Goal: Information Seeking & Learning: Learn about a topic

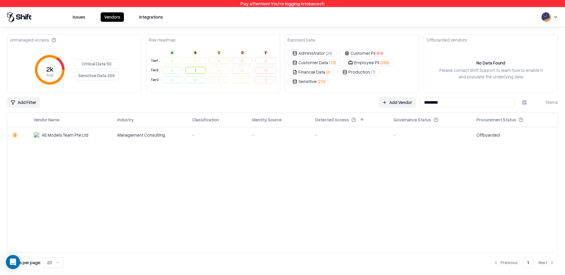
click at [470, 99] on input "********" at bounding box center [467, 102] width 94 height 11
paste input "**********"
type input "**********"
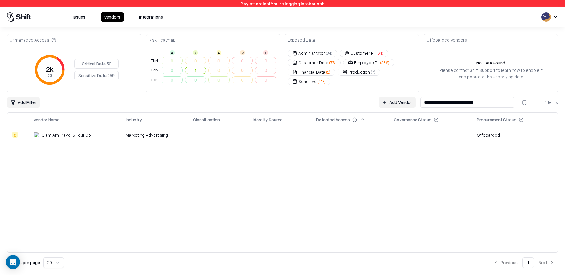
click at [361, 133] on div "-" at bounding box center [350, 135] width 69 height 6
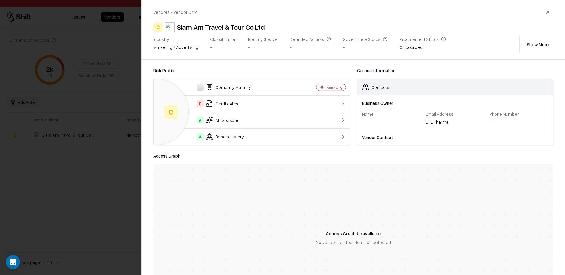
click at [273, 87] on div "Company Maturity" at bounding box center [225, 87] width 134 height 7
click at [333, 97] on td at bounding box center [323, 103] width 52 height 16
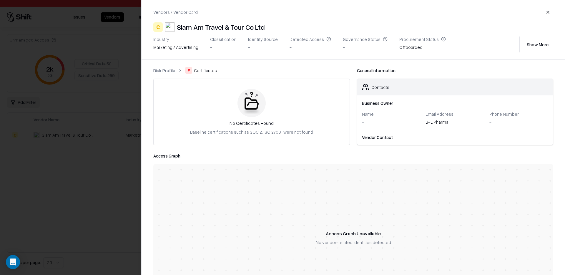
click at [167, 73] on link "Risk Profile" at bounding box center [164, 70] width 22 height 6
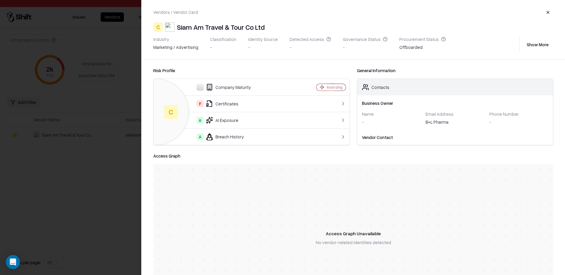
click at [229, 120] on div "A AI Exposure" at bounding box center [225, 120] width 134 height 7
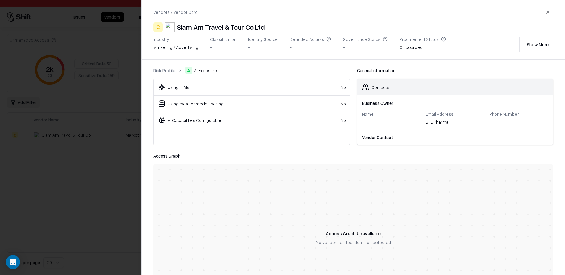
click at [216, 131] on div "Using LLMs No Using data for model training No AI Capabilities Configurable No" at bounding box center [251, 112] width 197 height 66
click at [550, 13] on button "button" at bounding box center [548, 12] width 11 height 11
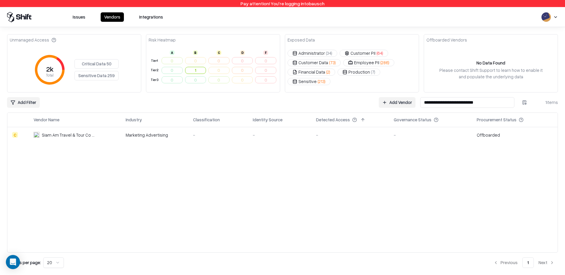
click at [306, 146] on div "Vendor Name Industry Classification Identity Source Detected Access Governance …" at bounding box center [282, 182] width 550 height 139
click at [277, 180] on div "Vendor Name Industry Classification Identity Source Detected Access Governance …" at bounding box center [282, 182] width 550 height 139
click at [254, 175] on div "Vendor Name Industry Classification Identity Source Detected Access Governance …" at bounding box center [282, 182] width 550 height 139
click at [199, 73] on button "1" at bounding box center [195, 70] width 21 height 7
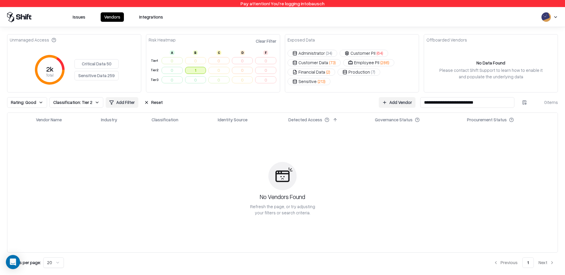
click at [189, 70] on button "1" at bounding box center [195, 70] width 21 height 7
click at [265, 43] on button "Clear Filter" at bounding box center [265, 41] width 23 height 9
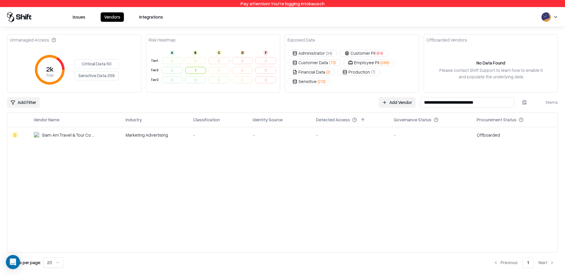
click at [214, 59] on td "0" at bounding box center [219, 61] width 24 height 10
click at [199, 70] on button "1" at bounding box center [195, 70] width 21 height 7
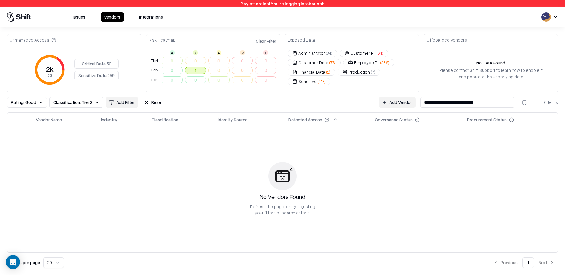
click at [199, 70] on button "1" at bounding box center [195, 70] width 21 height 7
click at [267, 44] on button "Clear Filter" at bounding box center [265, 41] width 23 height 9
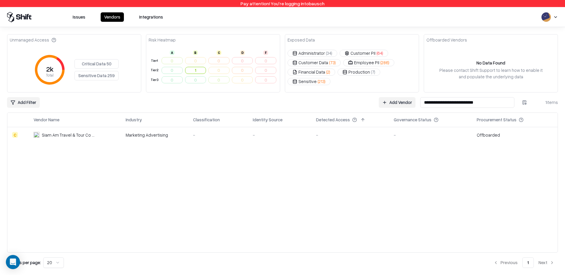
click at [354, 89] on div "Exposed Data Administrator ( 34 ) Customer PII ( 64 ) Customer Data ( 73 ) Empl…" at bounding box center [352, 63] width 134 height 58
click at [241, 172] on div "Vendor Name Industry Classification Identity Source Detected Access Governance …" at bounding box center [282, 182] width 550 height 139
click at [157, 236] on div "Vendor Name Industry Classification Identity Source Detected Access Governance …" at bounding box center [282, 182] width 550 height 139
click at [268, 176] on div "Vendor Name Industry Classification Identity Source Detected Access Governance …" at bounding box center [282, 182] width 550 height 139
click at [214, 185] on div "Vendor Name Industry Classification Identity Source Detected Access Governance …" at bounding box center [282, 182] width 550 height 139
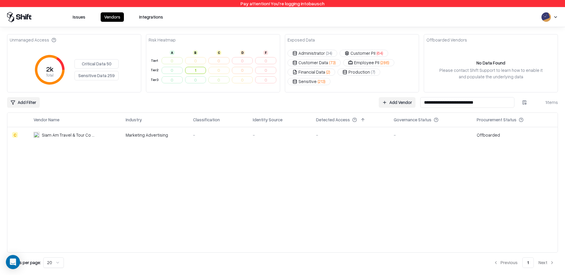
click at [226, 169] on div "Vendor Name Industry Classification Identity Source Detected Access Governance …" at bounding box center [282, 182] width 550 height 139
